Goal: Information Seeking & Learning: Learn about a topic

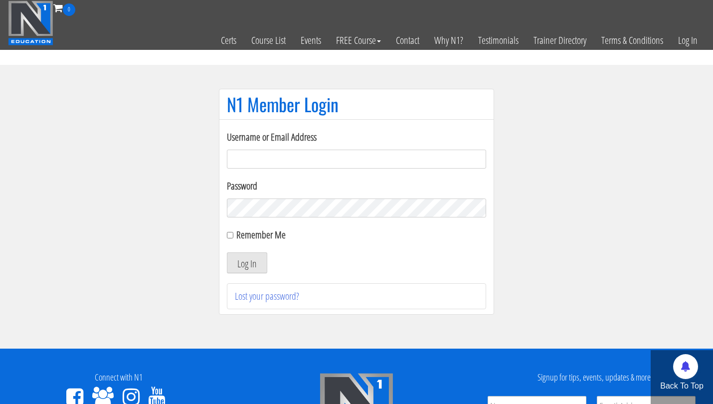
type input "tpweimar@me.com"
click at [247, 263] on button "Log In" at bounding box center [247, 262] width 40 height 21
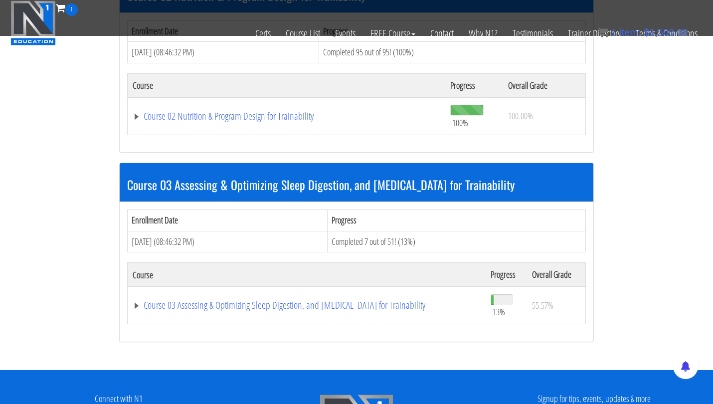
scroll to position [540, 0]
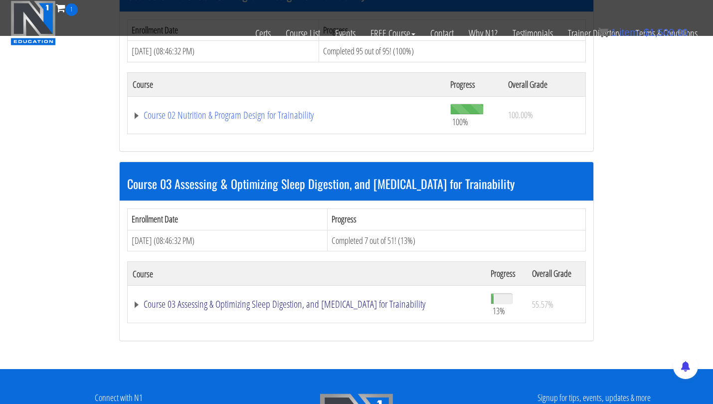
click at [206, 301] on link "Course 03 Assessing & Optimizing Sleep Digestion, and [MEDICAL_DATA] for Traina…" at bounding box center [307, 304] width 348 height 10
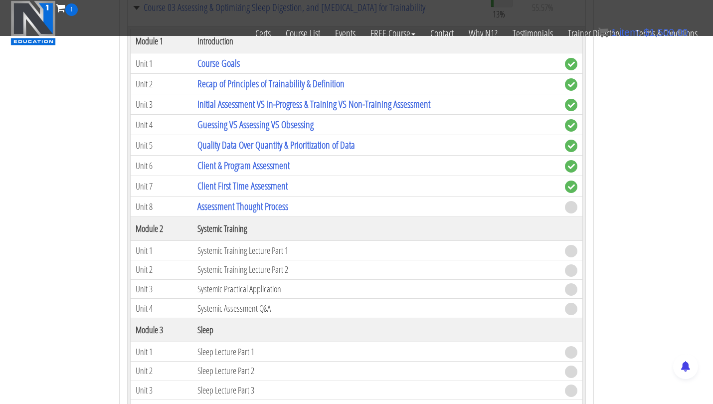
scroll to position [835, 0]
click at [255, 204] on link "Assessment Thought Process" at bounding box center [242, 206] width 91 height 13
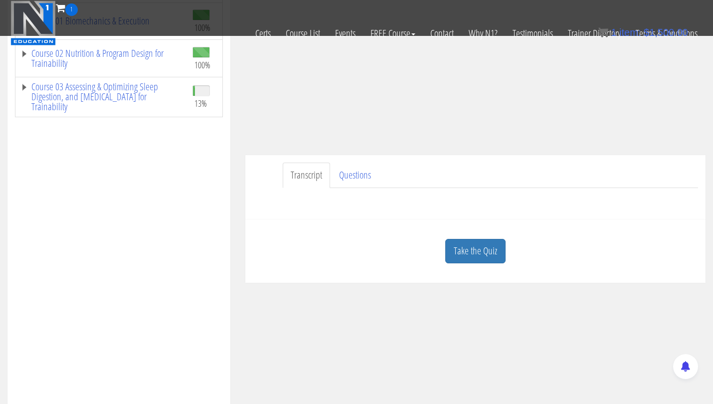
scroll to position [175, 0]
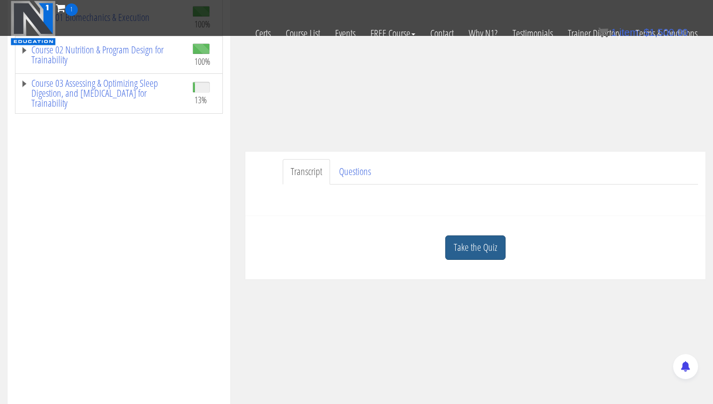
click at [482, 247] on link "Take the Quiz" at bounding box center [475, 247] width 60 height 24
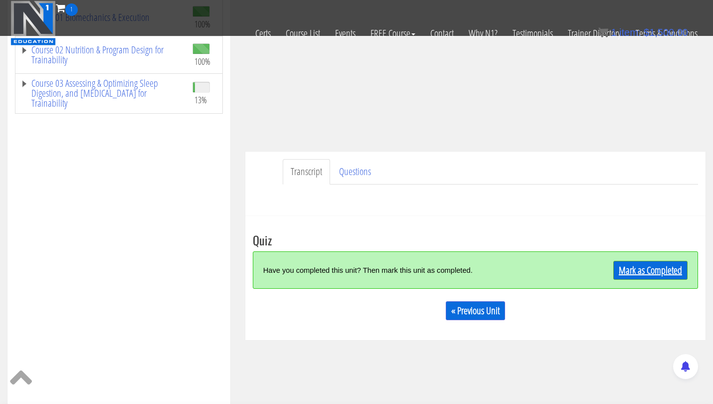
click at [636, 267] on link "Mark as Completed" at bounding box center [650, 270] width 74 height 19
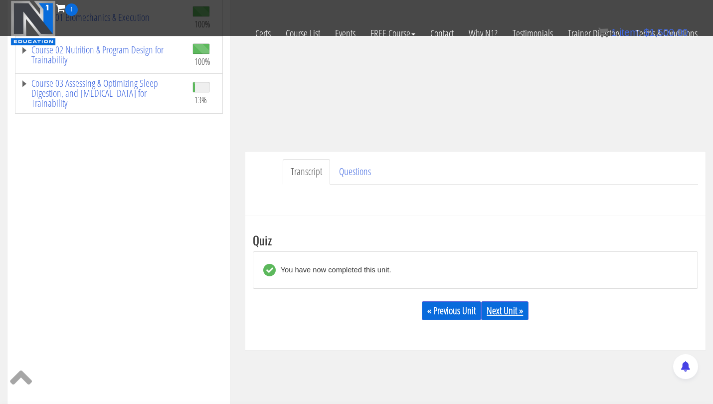
click at [507, 307] on link "Next Unit »" at bounding box center [504, 310] width 47 height 19
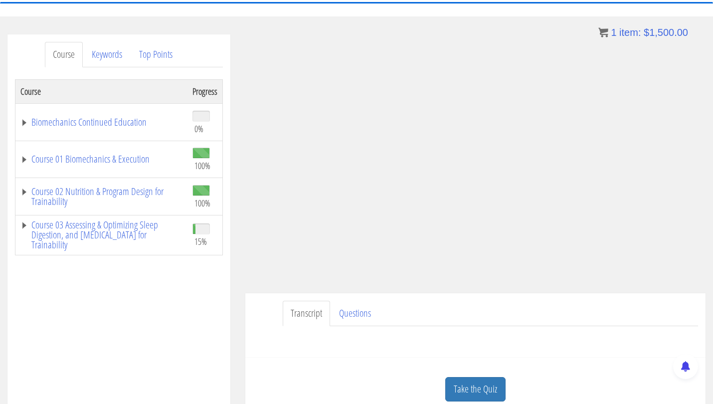
scroll to position [97, 0]
click at [74, 221] on link "Course 03 Assessing & Optimizing Sleep Digestion, and [MEDICAL_DATA] for Traina…" at bounding box center [101, 234] width 162 height 30
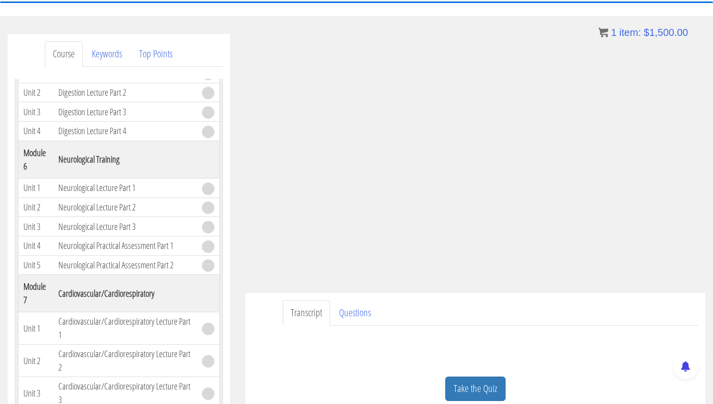
scroll to position [849, 0]
